Goal: Check status

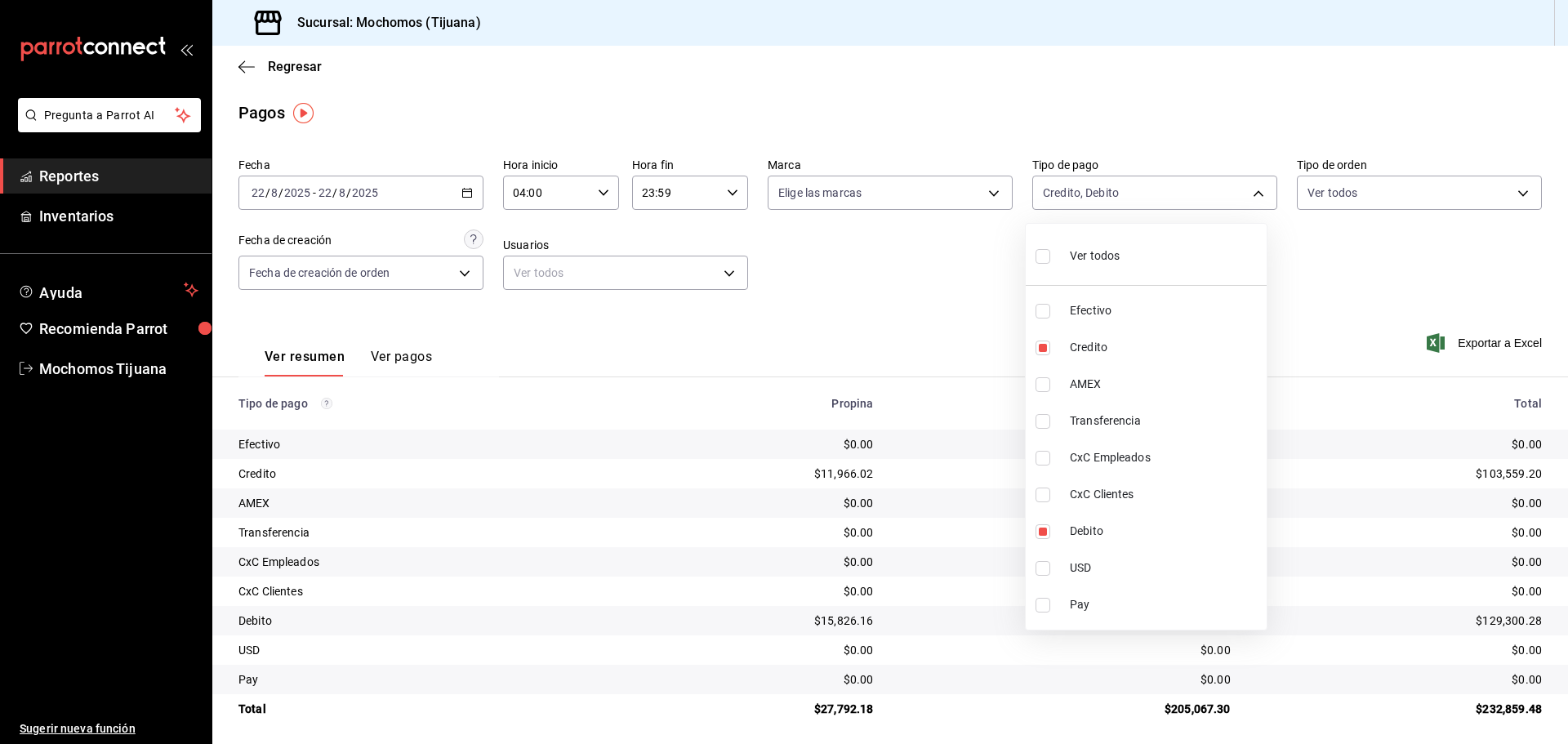
click at [248, 69] on div at bounding box center [784, 372] width 1568 height 744
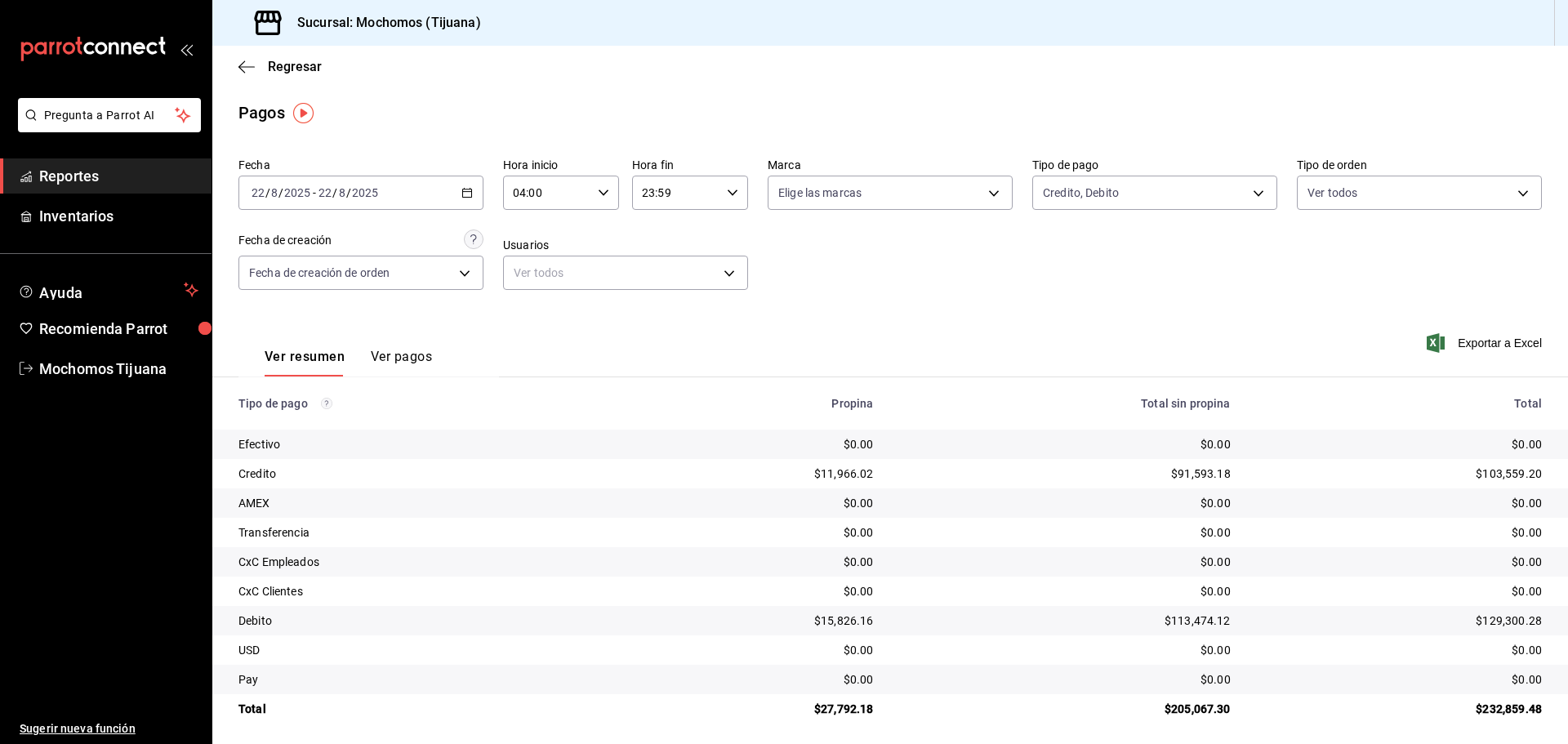
click at [237, 70] on div "Regresar" at bounding box center [890, 66] width 1356 height 42
click at [252, 68] on icon "button" at bounding box center [246, 67] width 16 height 15
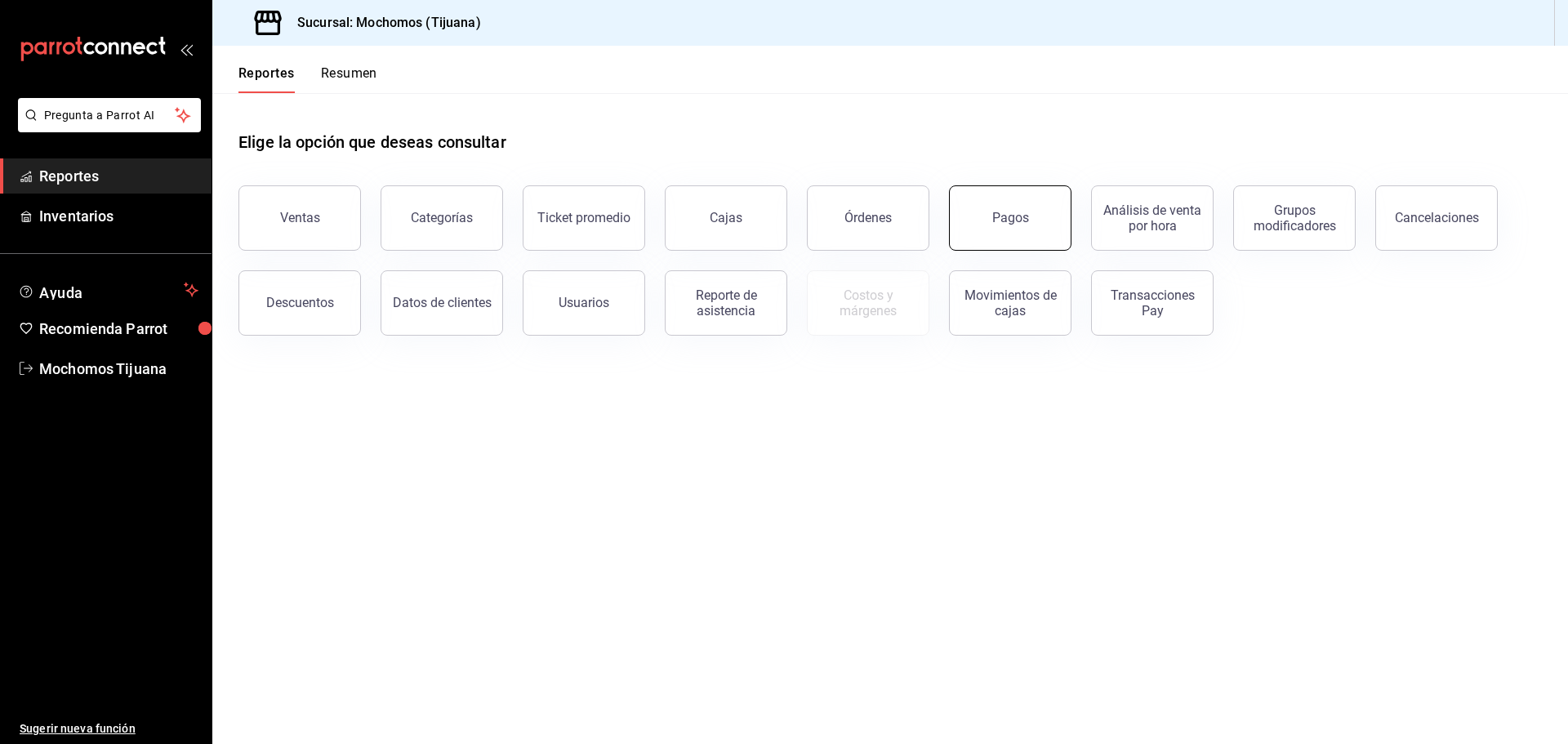
click at [1014, 236] on button "Pagos" at bounding box center [1011, 218] width 123 height 65
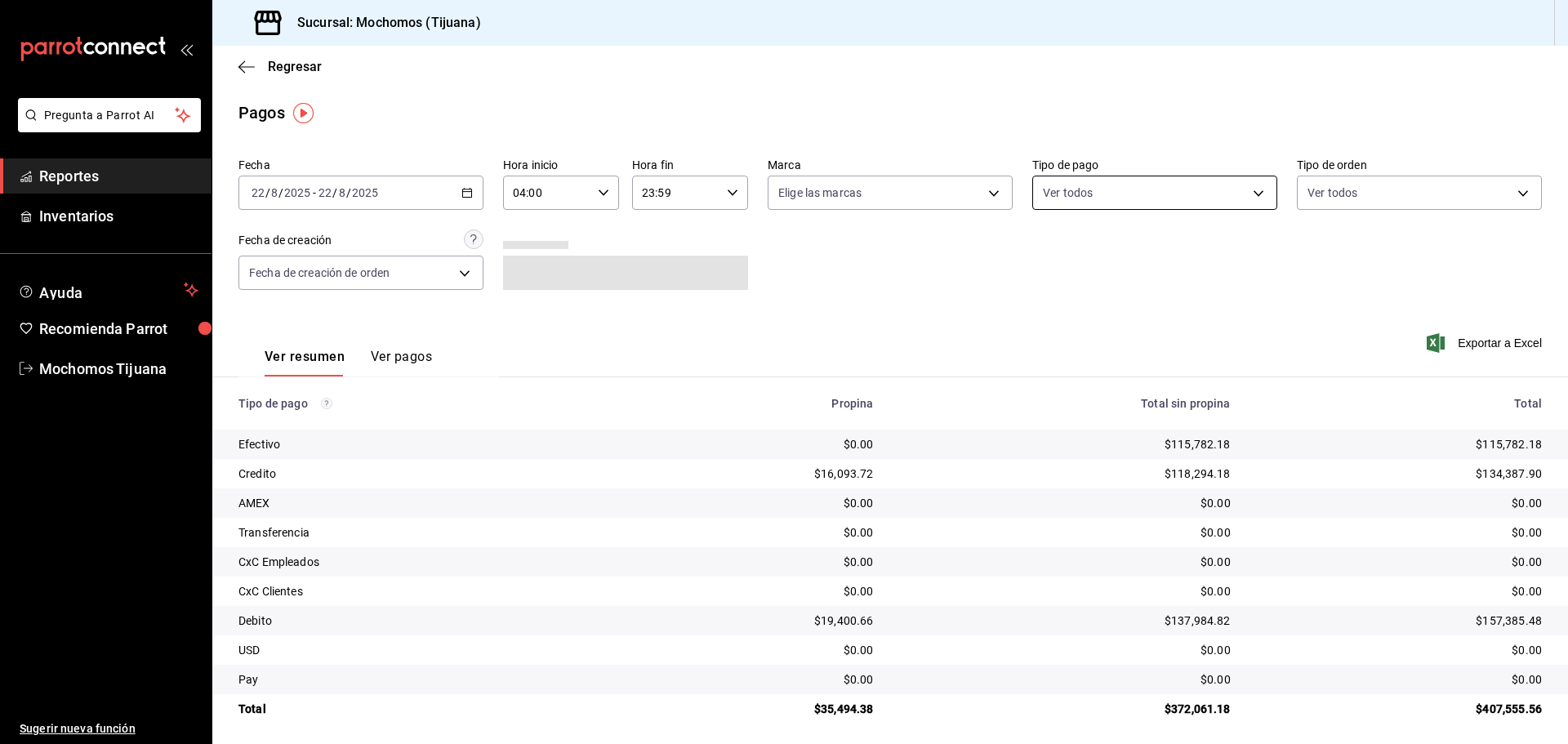
click at [1248, 196] on body "Pregunta a Parrot AI Reportes Inventarios Ayuda Recomienda Parrot Mochomos Tiju…" at bounding box center [784, 372] width 1568 height 744
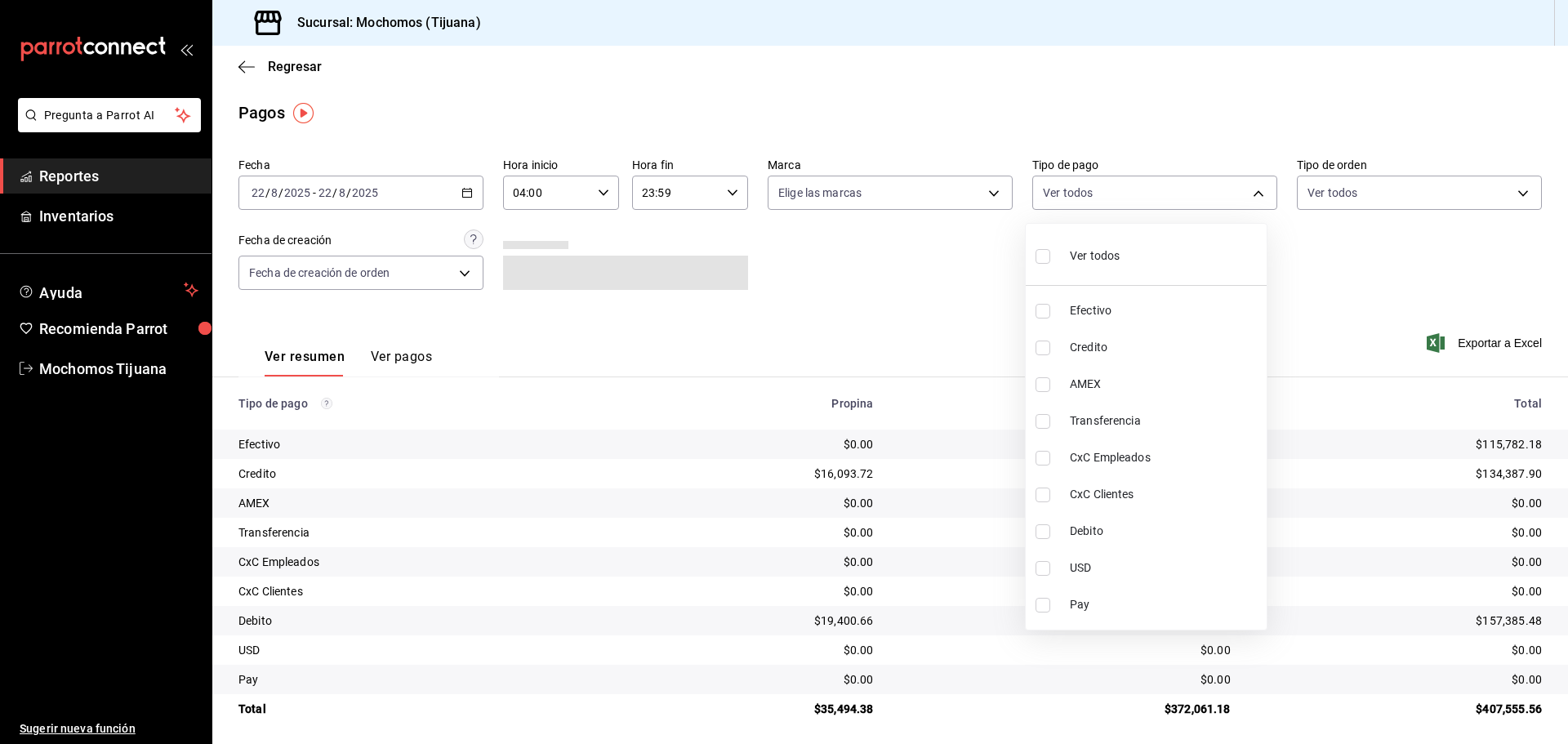
click at [1122, 349] on span "Credito" at bounding box center [1165, 347] width 190 height 17
type input "a27a072c-b141-4985-9f83-ae60dbe2196b"
checkbox input "true"
click at [1140, 525] on span "Debito" at bounding box center [1172, 531] width 190 height 17
type input "a27a072c-b141-4985-9f83-ae60dbe2196b,b7370aa5-450f-4a05-bab4-2784151f97fb"
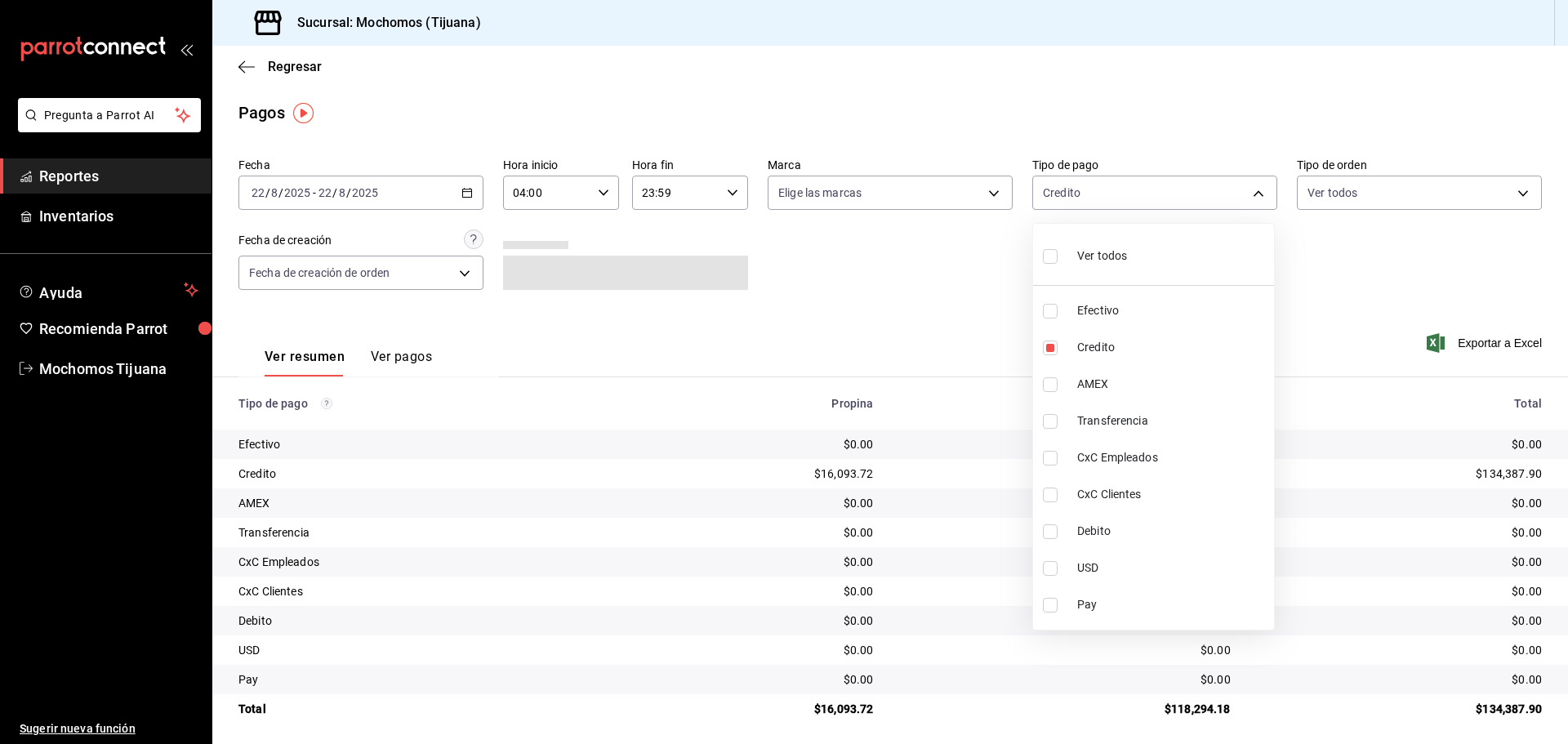
checkbox input "true"
